Goal: Contribute content: Contribute content

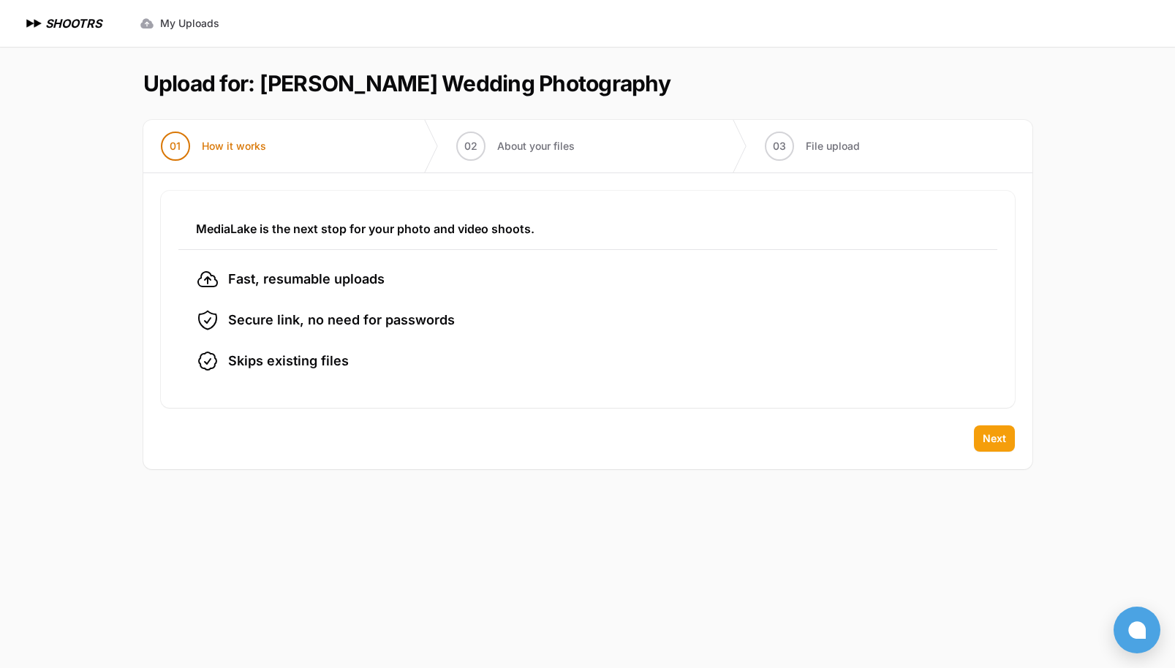
click at [1002, 442] on span "Next" at bounding box center [994, 438] width 23 height 15
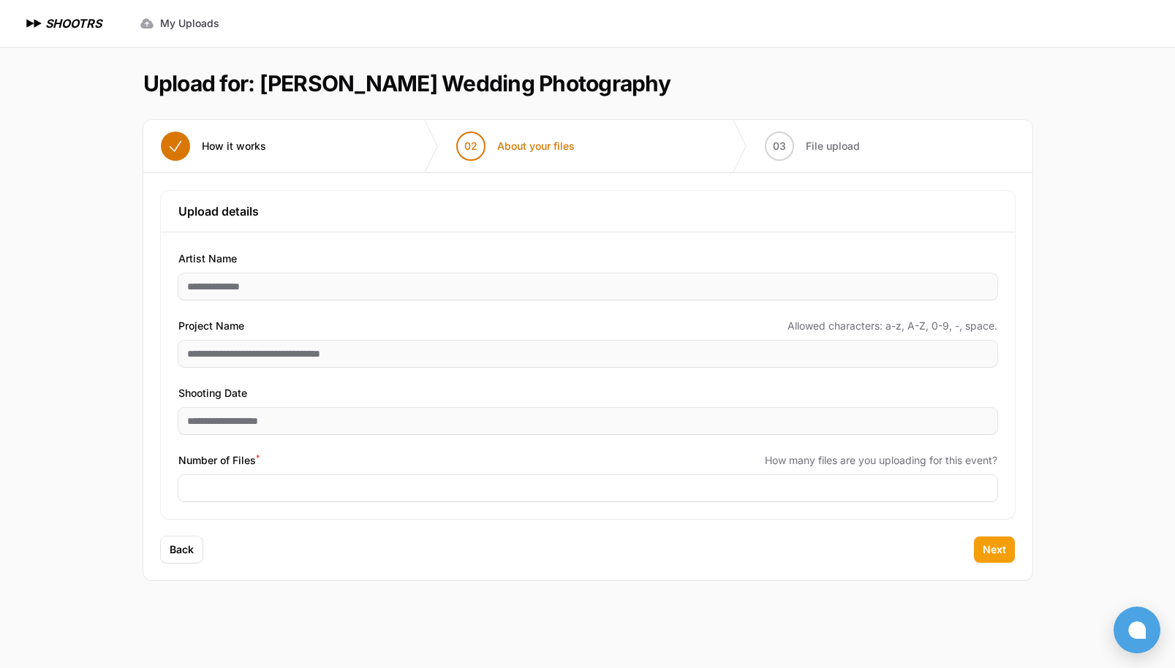
click at [997, 538] on button "Next" at bounding box center [994, 550] width 41 height 26
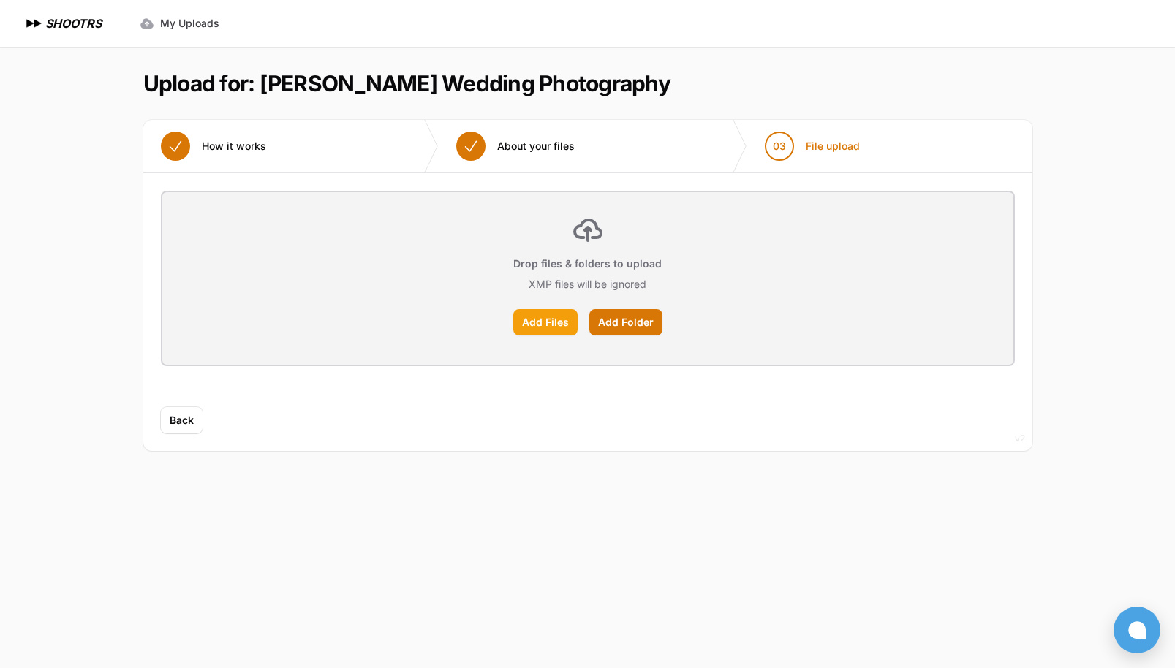
click at [547, 319] on label "Add Files" at bounding box center [545, 322] width 64 height 26
click at [0, 0] on input "Add Files" at bounding box center [0, 0] width 0 height 0
click at [638, 317] on label "Add Folder" at bounding box center [625, 322] width 73 height 26
click at [0, 0] on input "Add Folder" at bounding box center [0, 0] width 0 height 0
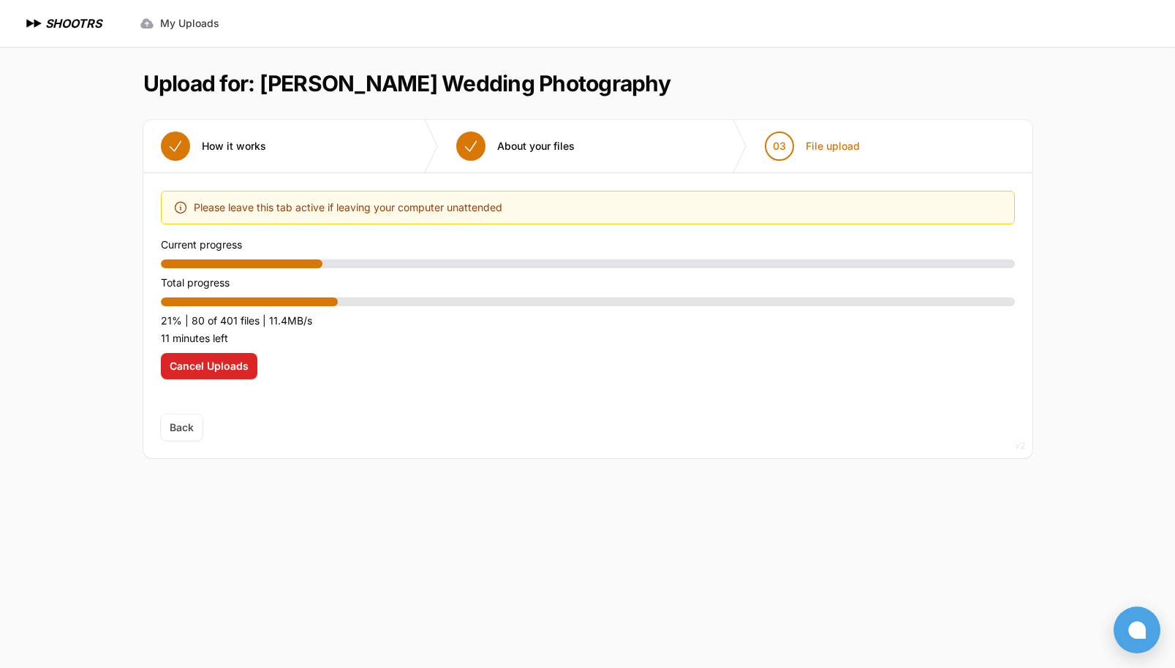
click at [184, 430] on span "Back" at bounding box center [182, 428] width 42 height 26
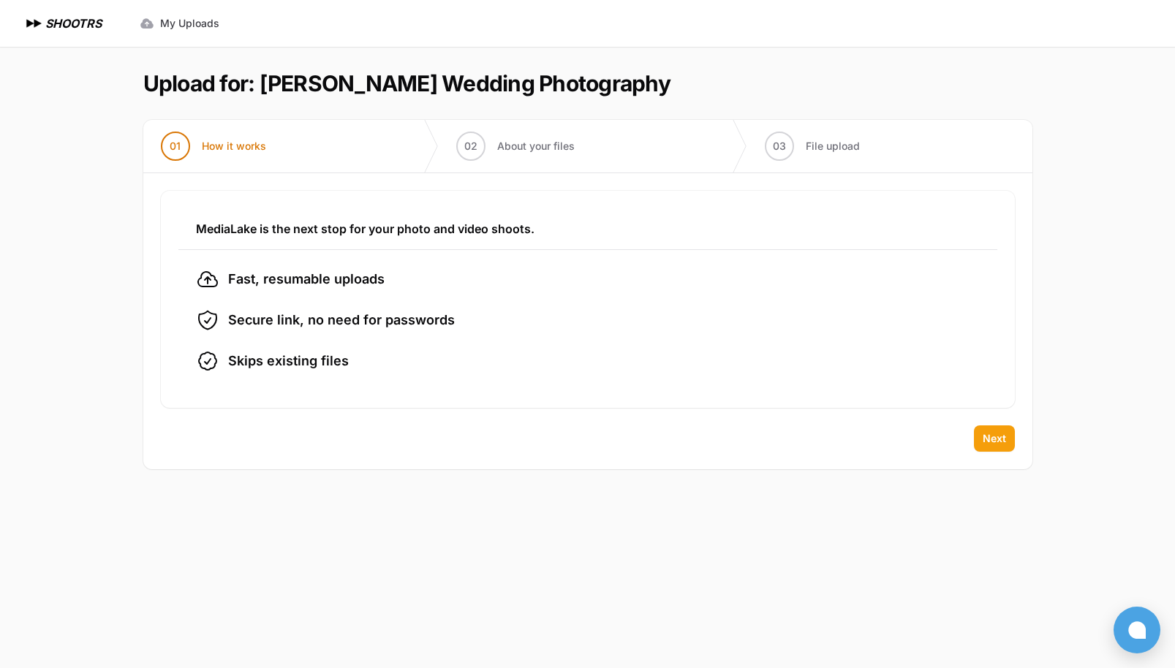
click at [1003, 440] on span "Next" at bounding box center [994, 438] width 23 height 15
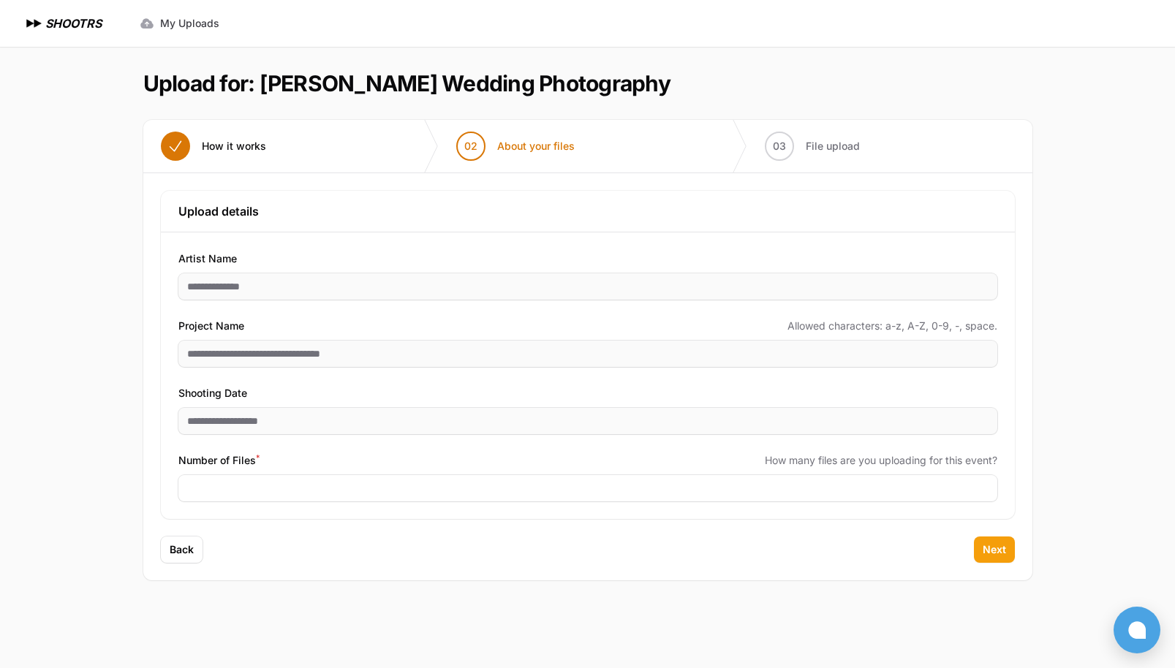
click at [990, 549] on span "Next" at bounding box center [994, 550] width 23 height 15
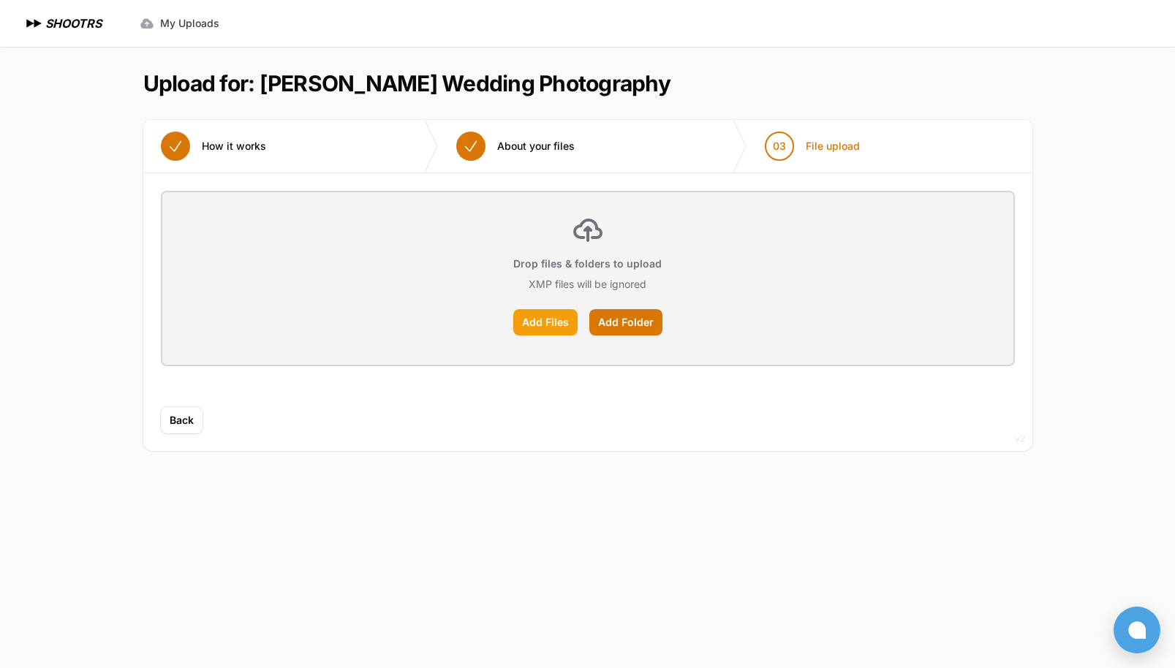
click at [559, 319] on label "Add Files" at bounding box center [545, 322] width 64 height 26
click at [0, 0] on input "Add Files" at bounding box center [0, 0] width 0 height 0
